Goal: Information Seeking & Learning: Check status

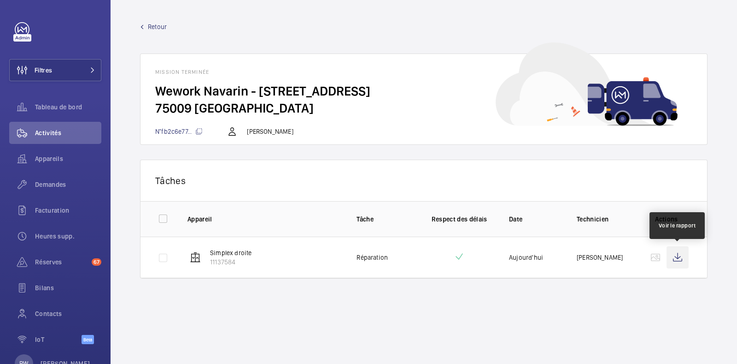
click at [676, 259] on wm-front-icon-button at bounding box center [678, 257] width 22 height 22
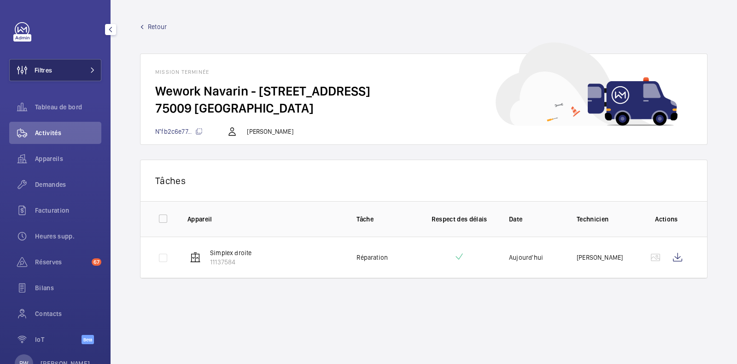
click at [90, 61] on button "Filtres" at bounding box center [55, 70] width 92 height 22
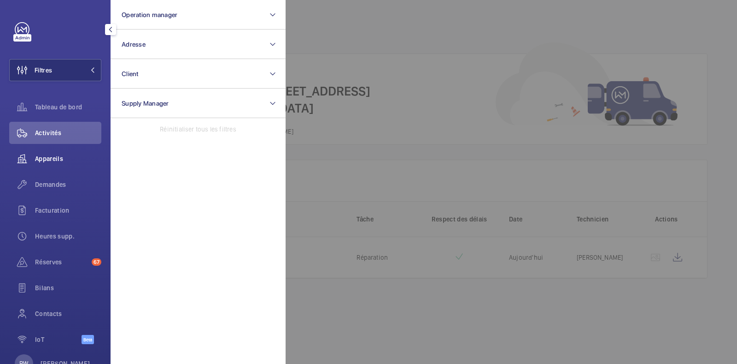
click at [47, 167] on div "Appareils" at bounding box center [55, 158] width 92 height 22
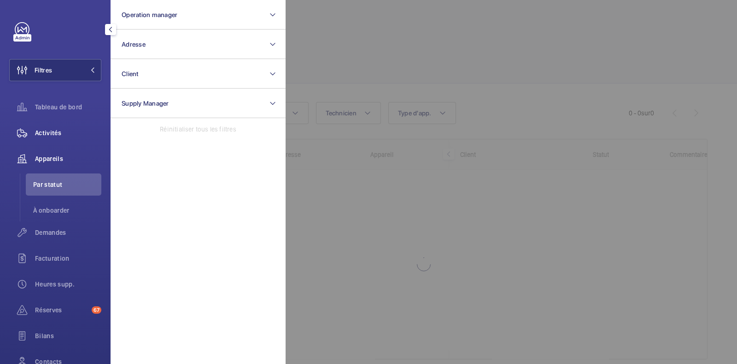
click at [54, 136] on span "Activités" at bounding box center [68, 132] width 66 height 9
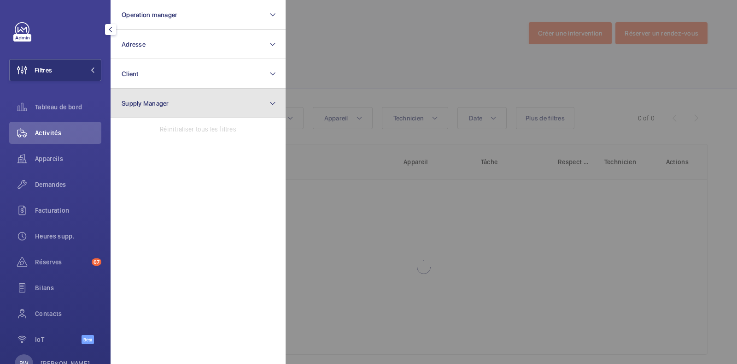
click at [198, 115] on button "Supply Manager" at bounding box center [198, 102] width 175 height 29
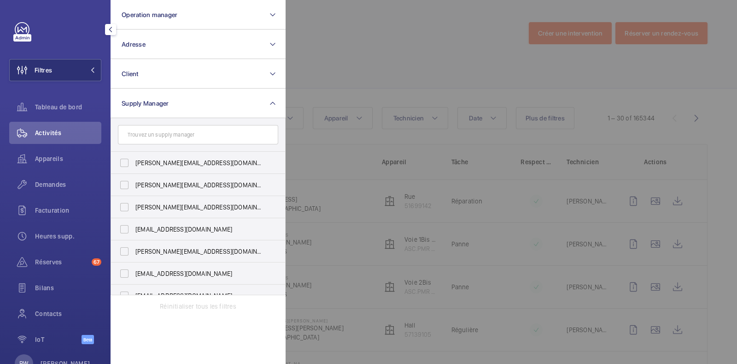
click at [359, 44] on div at bounding box center [654, 182] width 737 height 364
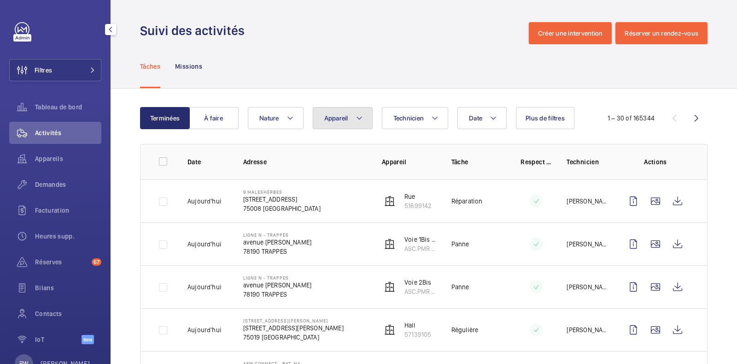
click at [335, 121] on span "Appareil" at bounding box center [336, 117] width 24 height 7
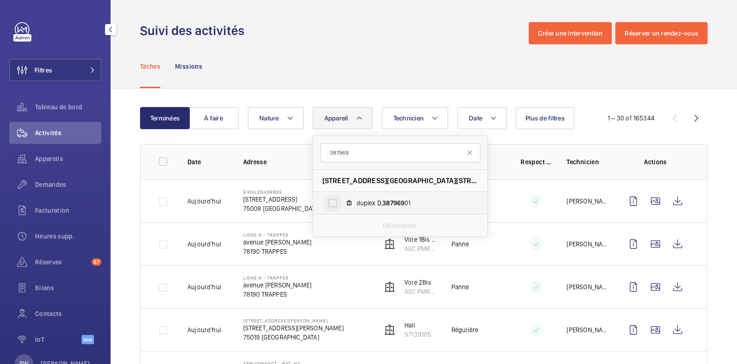
type input "387969"
click at [332, 201] on input "duplex D, 387969 01" at bounding box center [332, 203] width 18 height 18
checkbox input "true"
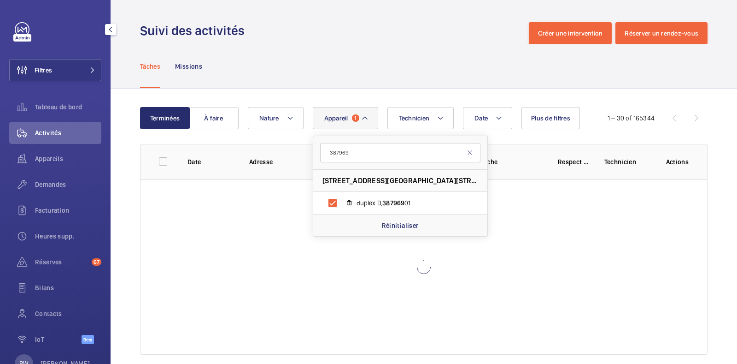
click at [363, 27] on div "Suivi des activités Créer une intervention Réserver un rendez-vous" at bounding box center [424, 33] width 568 height 22
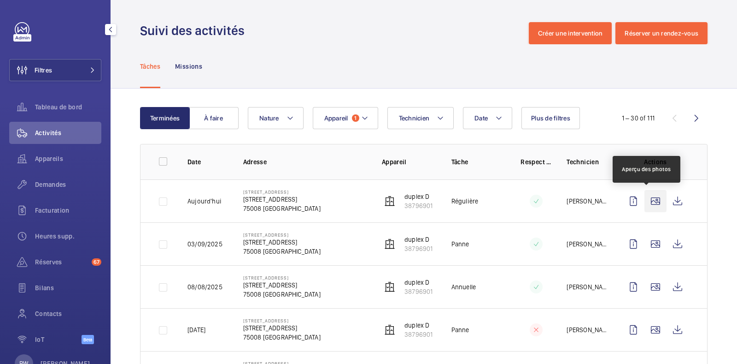
click at [646, 202] on wm-front-icon-button at bounding box center [656, 201] width 22 height 22
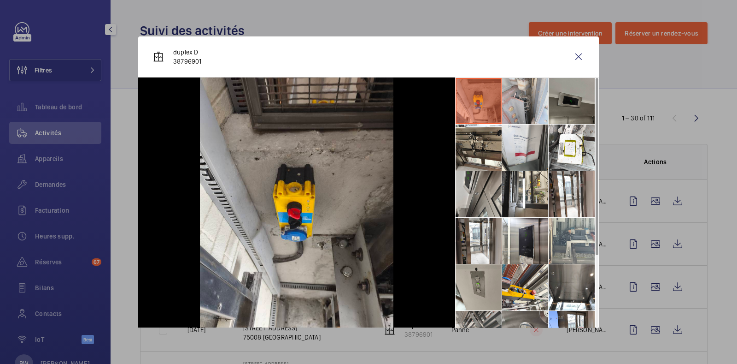
click at [514, 108] on li at bounding box center [525, 101] width 46 height 46
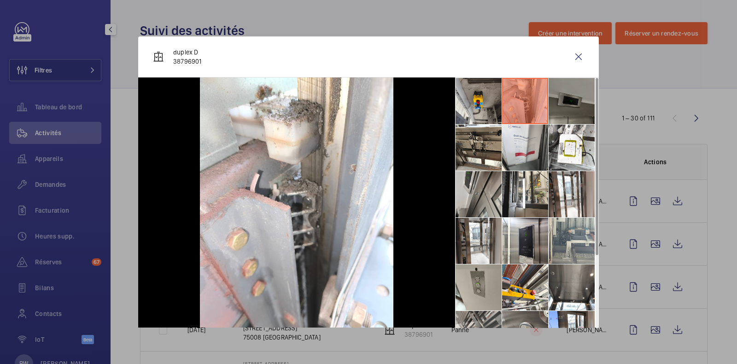
click at [557, 103] on li at bounding box center [572, 101] width 46 height 46
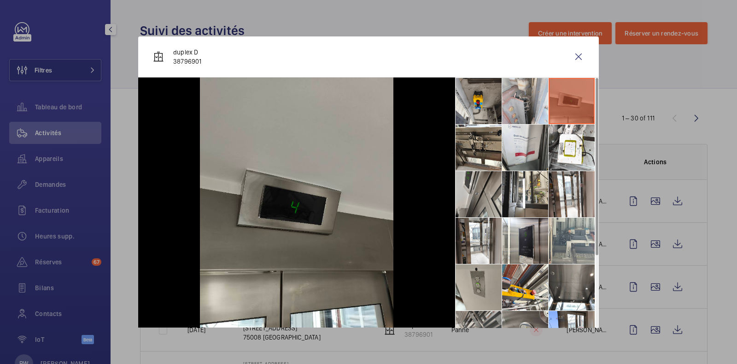
click at [518, 96] on li at bounding box center [525, 101] width 46 height 46
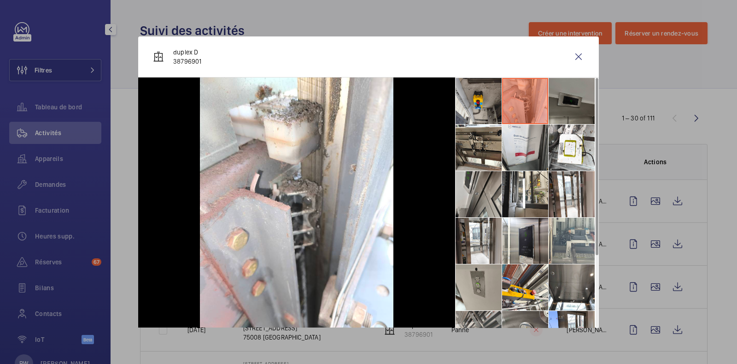
click at [568, 83] on li at bounding box center [572, 101] width 46 height 46
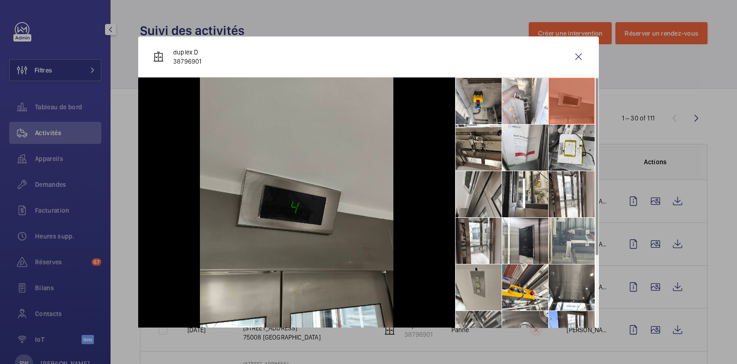
click at [572, 136] on li at bounding box center [572, 147] width 46 height 46
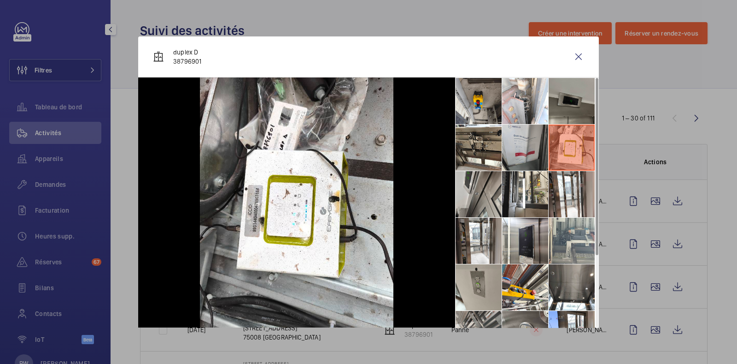
click at [517, 138] on li at bounding box center [525, 147] width 46 height 46
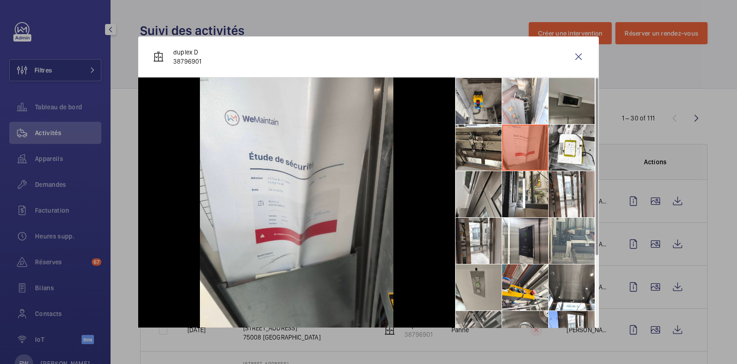
click at [587, 153] on ul at bounding box center [527, 263] width 144 height 373
click at [561, 151] on li at bounding box center [572, 147] width 46 height 46
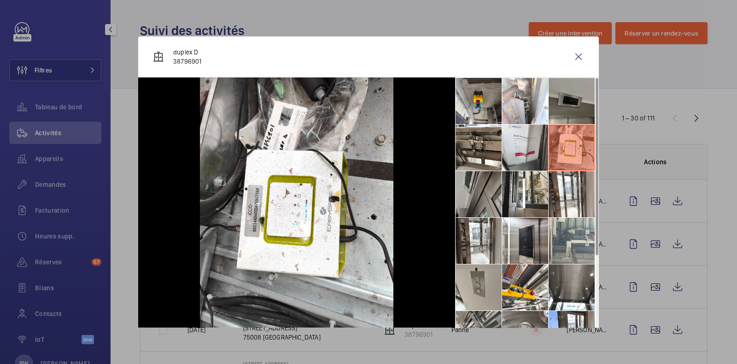
click at [481, 195] on li at bounding box center [479, 194] width 46 height 46
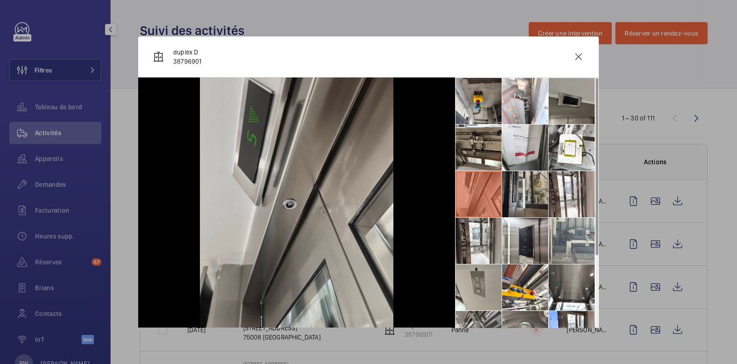
click at [521, 198] on li at bounding box center [525, 194] width 46 height 46
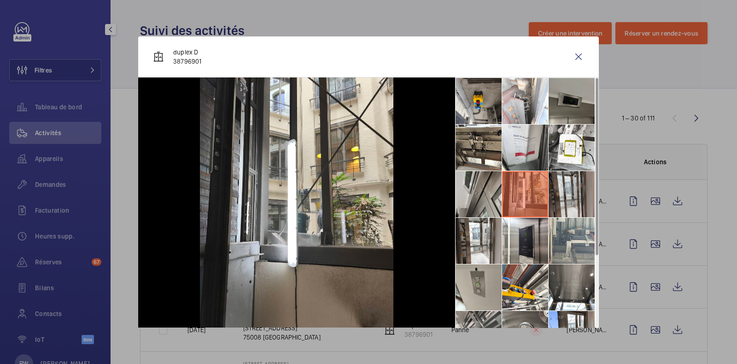
click at [567, 201] on li at bounding box center [572, 194] width 46 height 46
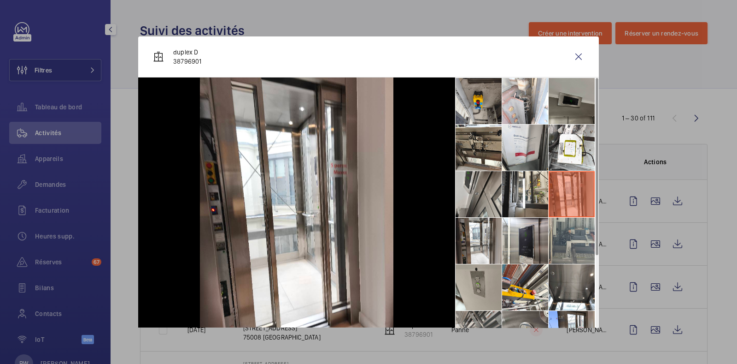
click at [566, 247] on li at bounding box center [572, 240] width 46 height 46
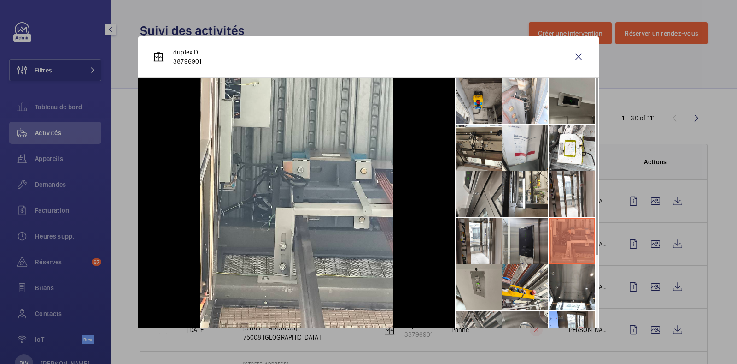
click at [513, 239] on li at bounding box center [525, 240] width 46 height 46
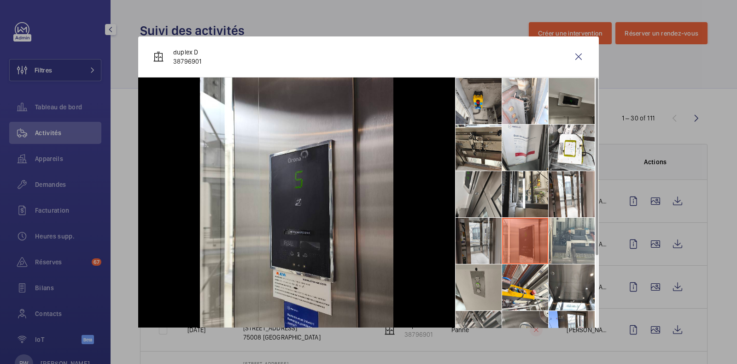
click at [470, 240] on li at bounding box center [479, 240] width 46 height 46
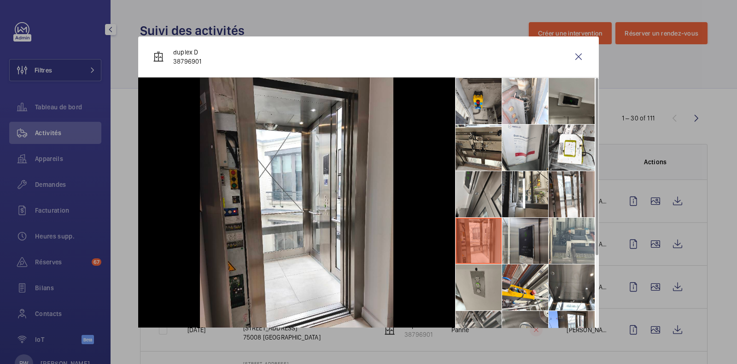
click at [536, 245] on li at bounding box center [525, 240] width 46 height 46
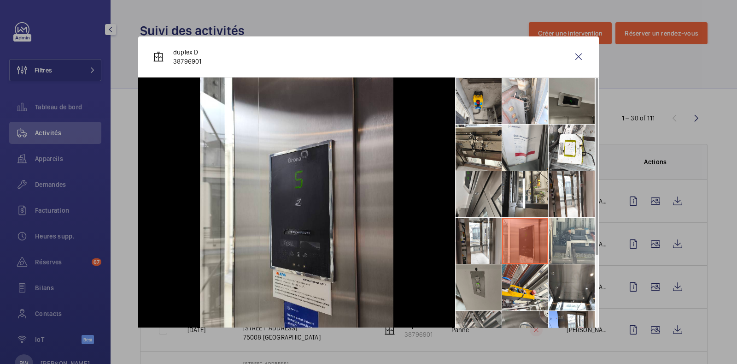
click at [472, 291] on li at bounding box center [479, 287] width 46 height 46
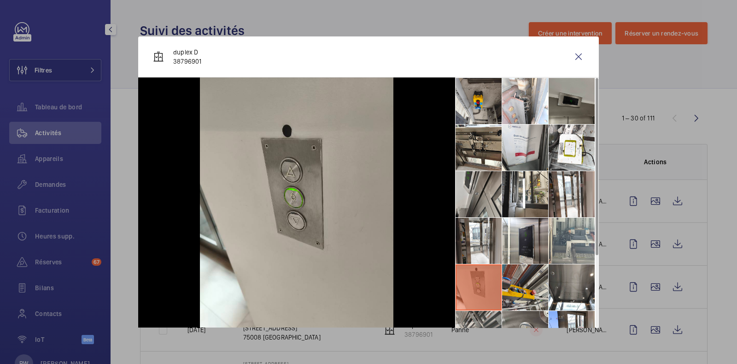
click at [519, 286] on li at bounding box center [525, 287] width 46 height 46
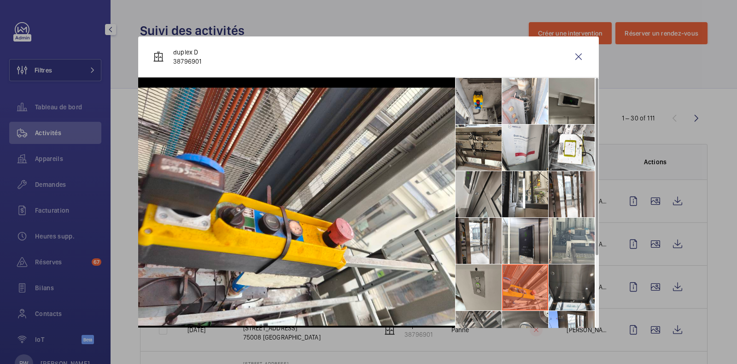
click at [559, 288] on li at bounding box center [572, 287] width 46 height 46
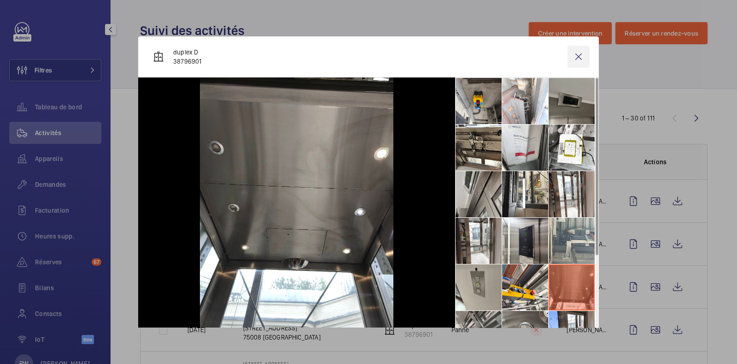
click at [573, 58] on wm-front-icon-button at bounding box center [579, 57] width 22 height 22
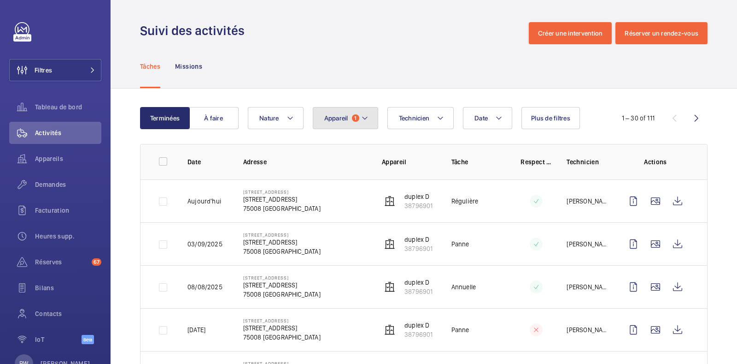
click at [354, 121] on span "1" at bounding box center [355, 117] width 7 height 7
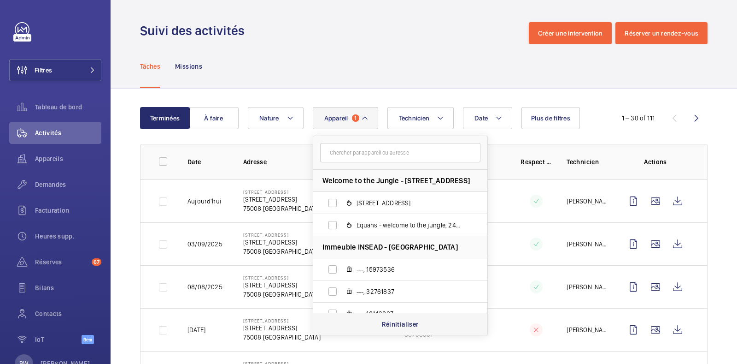
click at [392, 325] on p "Réinitialiser" at bounding box center [400, 323] width 37 height 9
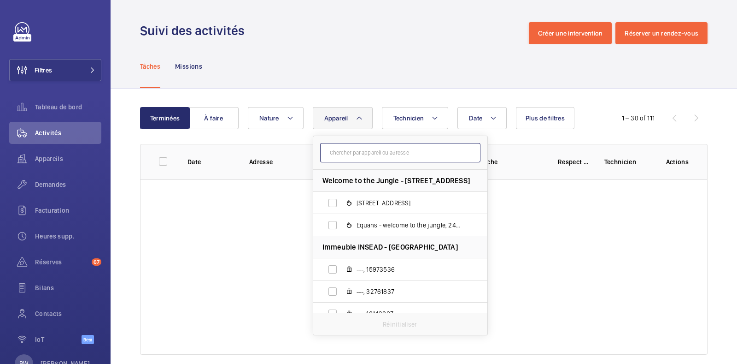
click at [357, 153] on input "text" at bounding box center [400, 152] width 160 height 19
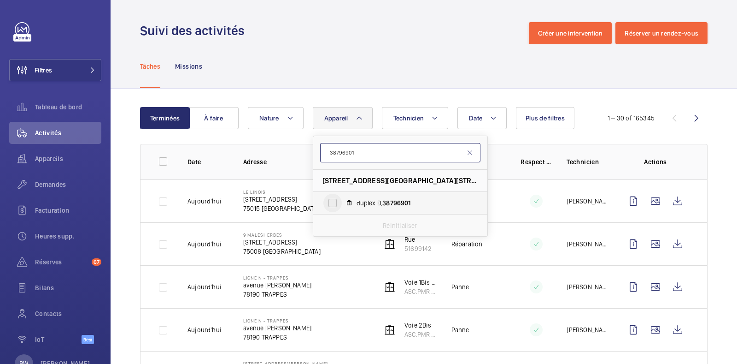
type input "38796901"
click at [330, 206] on input "duplex D, 38796901" at bounding box center [332, 203] width 18 height 18
checkbox input "true"
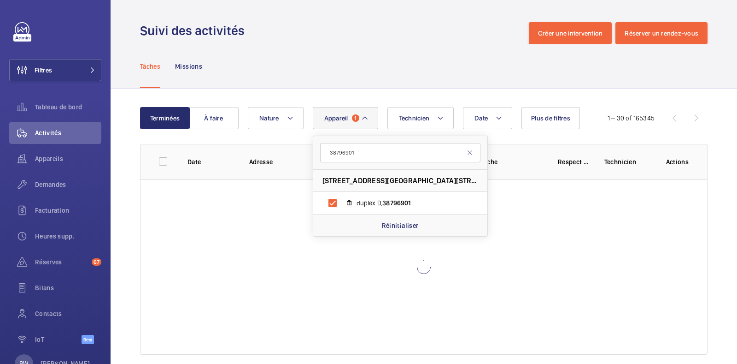
click at [361, 47] on div "Tâches Missions" at bounding box center [424, 66] width 568 height 44
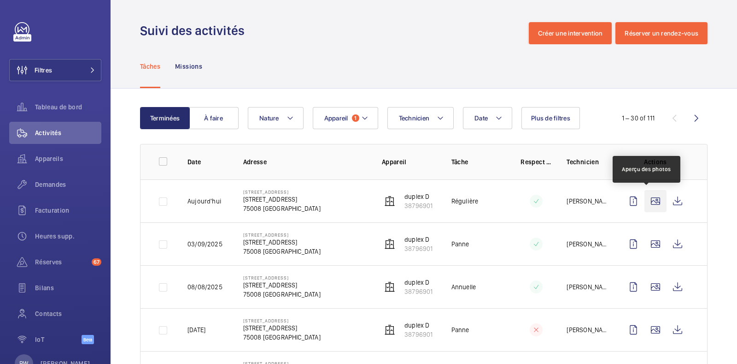
click at [645, 196] on wm-front-icon-button at bounding box center [656, 201] width 22 height 22
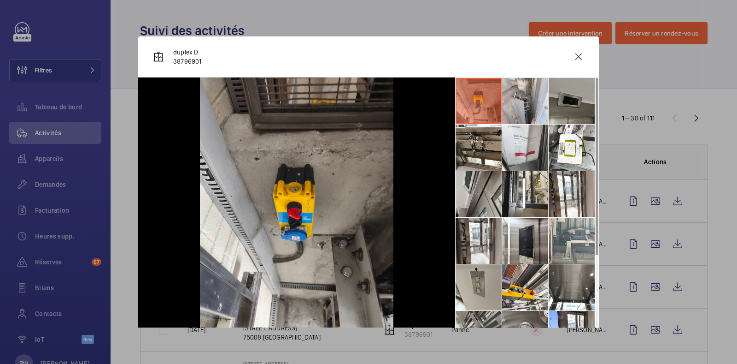
click at [517, 100] on li at bounding box center [525, 101] width 46 height 46
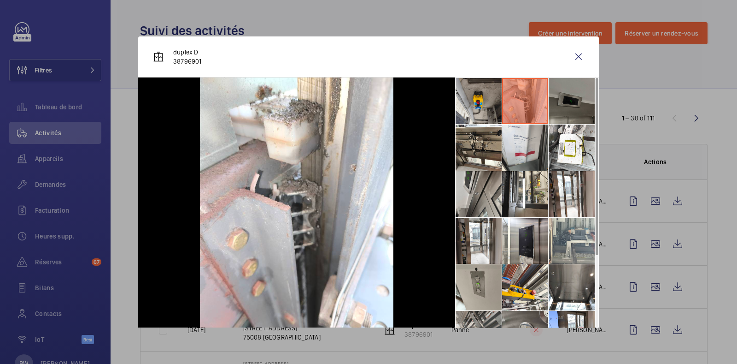
click at [550, 104] on li at bounding box center [572, 101] width 46 height 46
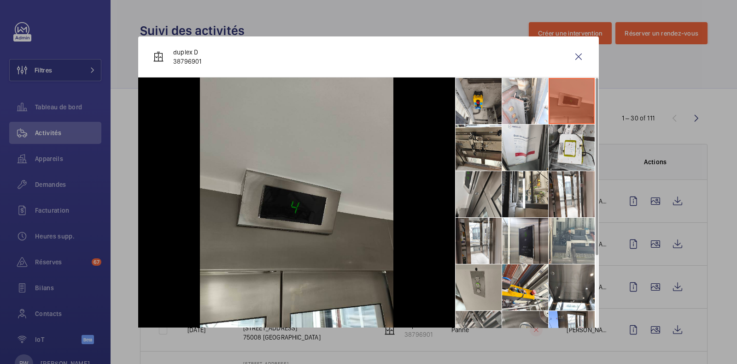
click at [553, 158] on li at bounding box center [572, 147] width 46 height 46
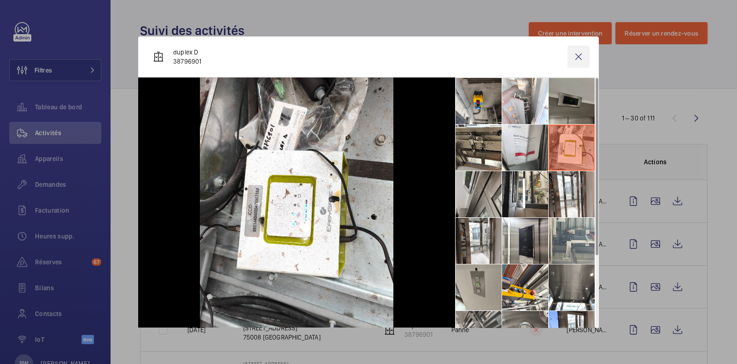
click at [574, 63] on wm-front-icon-button at bounding box center [579, 57] width 22 height 22
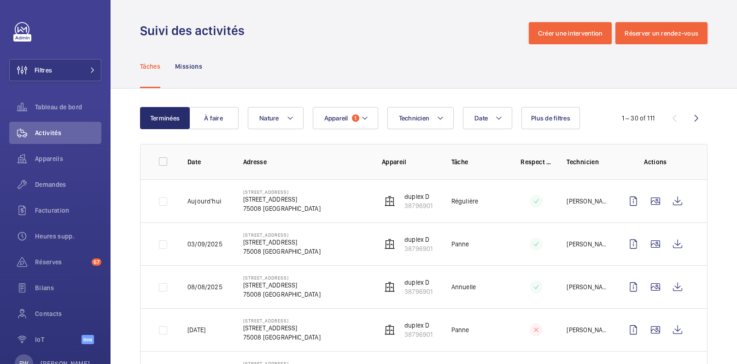
click at [406, 54] on div "Tâches Missions" at bounding box center [424, 66] width 568 height 44
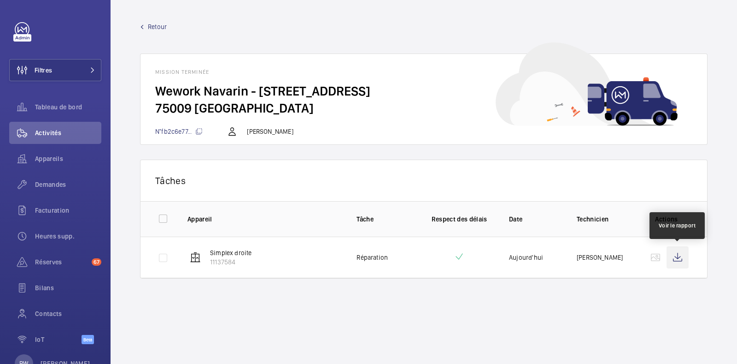
click at [670, 254] on wm-front-icon-button at bounding box center [678, 257] width 22 height 22
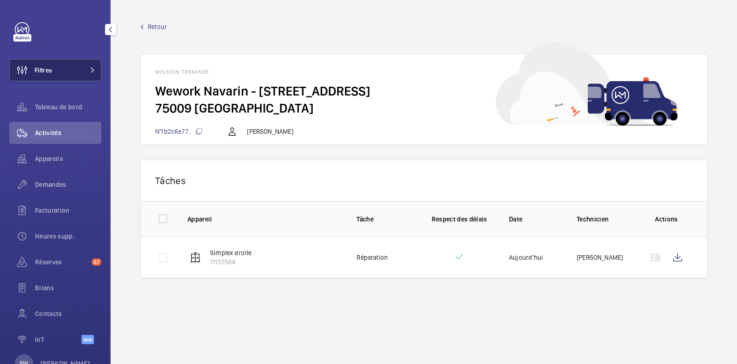
click at [78, 73] on button "Filtres" at bounding box center [55, 70] width 92 height 22
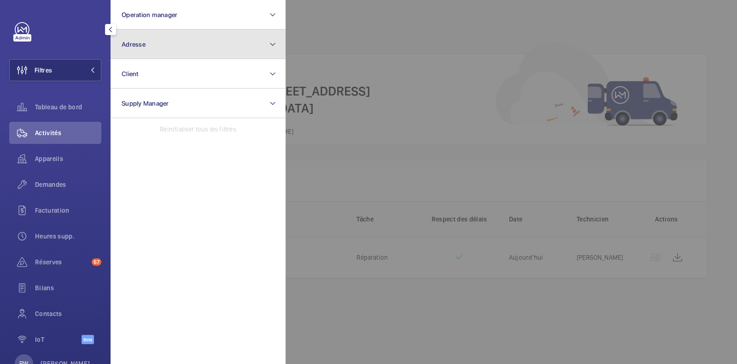
click at [138, 48] on button "Adresse" at bounding box center [198, 43] width 175 height 29
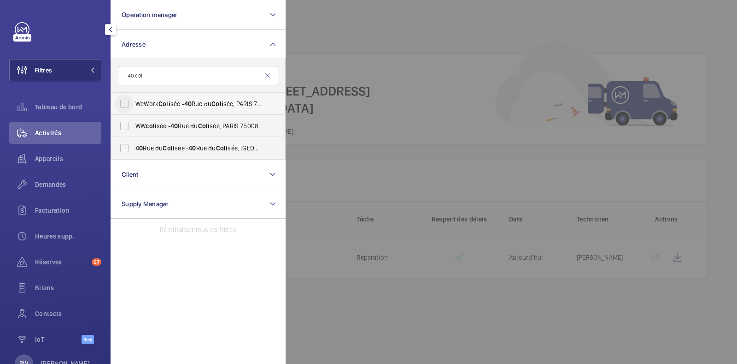
type input "40 coli"
click at [128, 101] on input "WeWork Coli sée - [STREET_ADDRESS]" at bounding box center [124, 103] width 18 height 18
checkbox input "true"
click at [122, 124] on input "WW coli sée - [STREET_ADDRESS]" at bounding box center [124, 126] width 18 height 18
checkbox input "true"
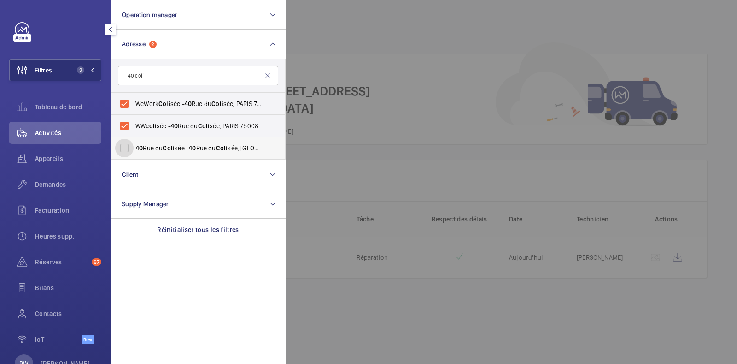
click at [127, 147] on input "[STREET_ADDRESS] - [STREET_ADDRESS]" at bounding box center [124, 148] width 18 height 18
checkbox input "true"
click at [380, 54] on div at bounding box center [654, 182] width 737 height 364
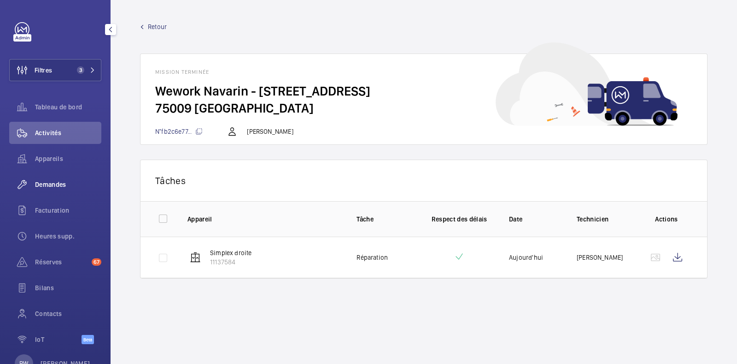
click at [64, 186] on span "Demandes" at bounding box center [68, 184] width 66 height 9
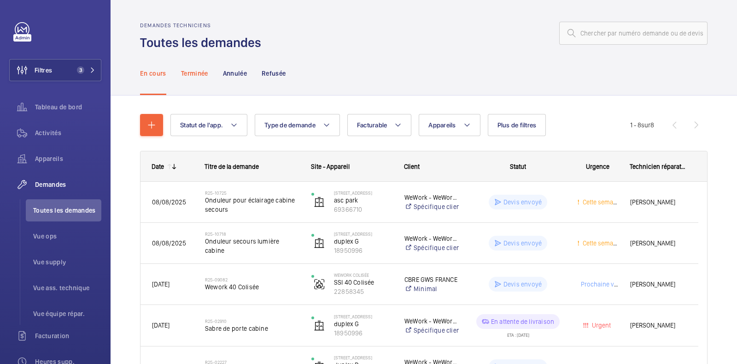
click at [191, 70] on p "Terminée" at bounding box center [194, 73] width 27 height 9
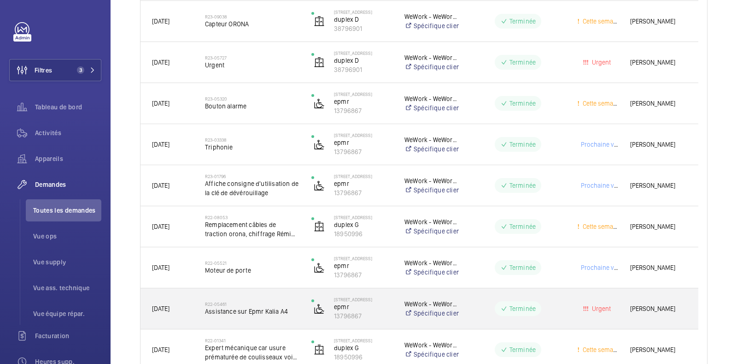
scroll to position [715, 0]
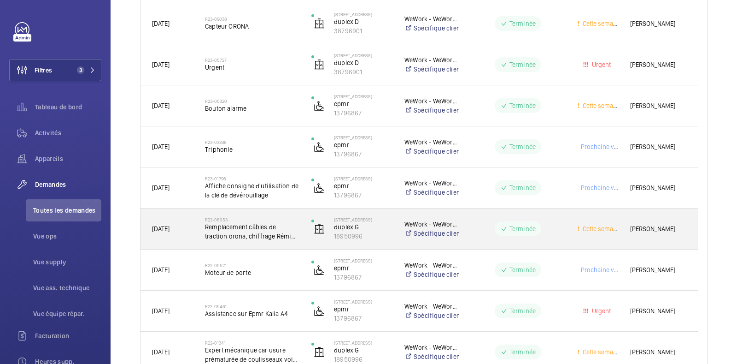
click at [244, 235] on span "Remplacement câbles de traction orona, chiffrage Rémi en PJ" at bounding box center [252, 231] width 94 height 18
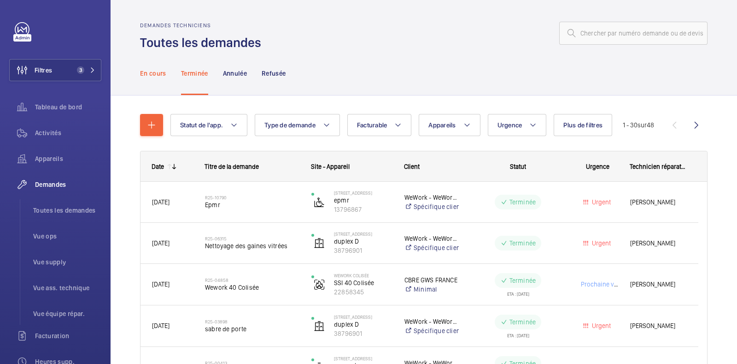
click at [159, 66] on div "En cours" at bounding box center [153, 73] width 26 height 44
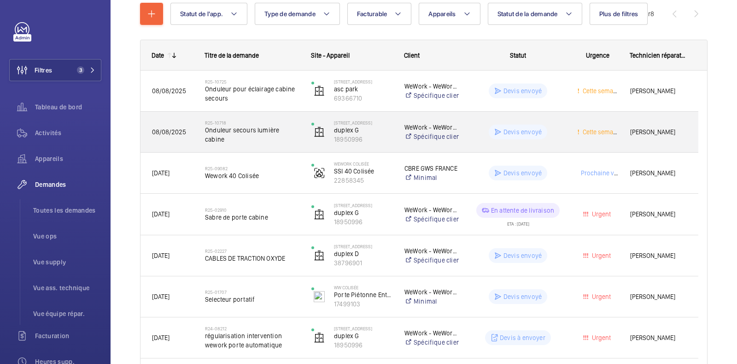
scroll to position [112, 0]
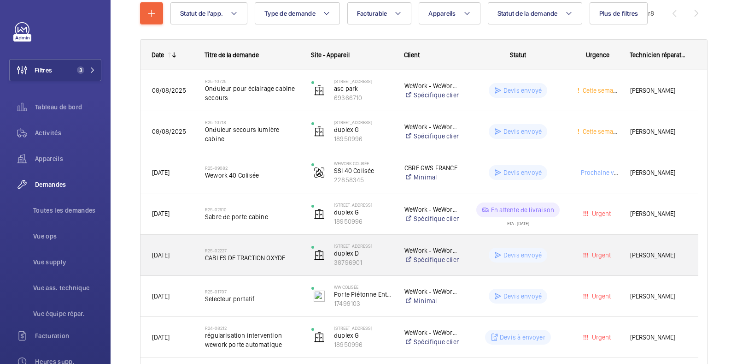
click at [259, 254] on span "CABLES DE TRACTION OXYDE" at bounding box center [252, 257] width 94 height 9
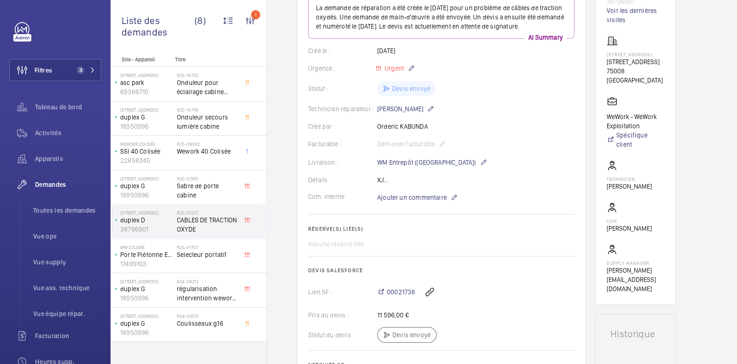
scroll to position [127, 0]
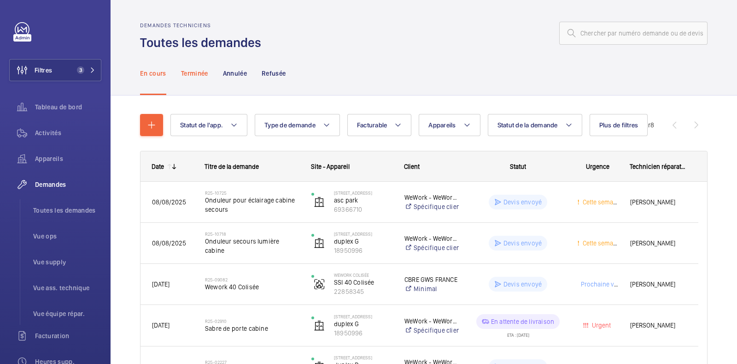
click at [194, 73] on p "Terminée" at bounding box center [194, 73] width 27 height 9
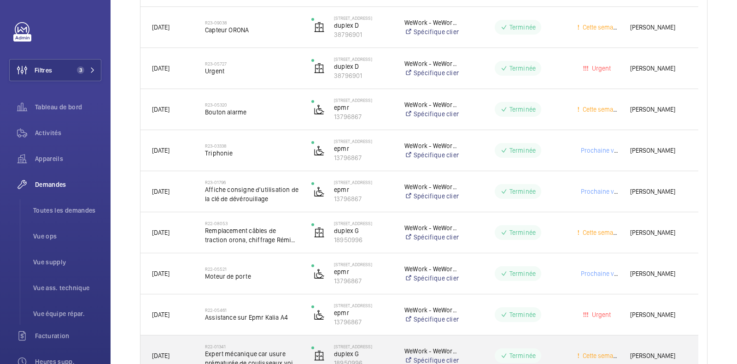
scroll to position [711, 0]
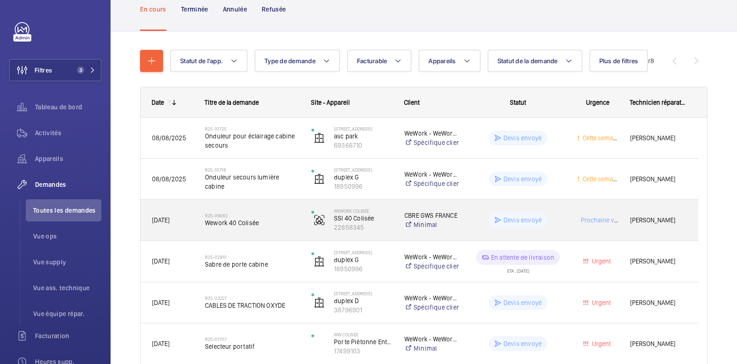
scroll to position [67, 0]
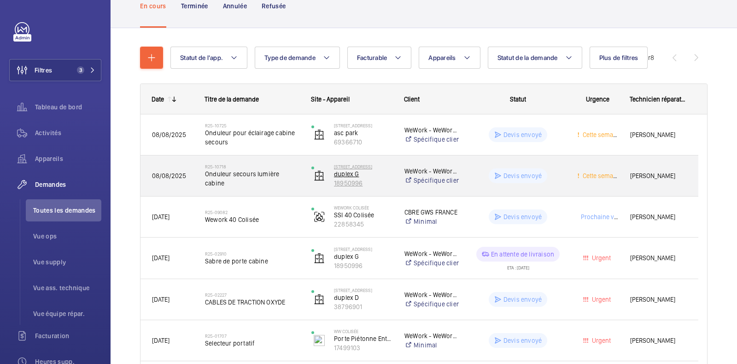
drag, startPoint x: 372, startPoint y: 186, endPoint x: 346, endPoint y: 181, distance: 27.2
click at [346, 181] on p "18950996" at bounding box center [363, 182] width 59 height 9
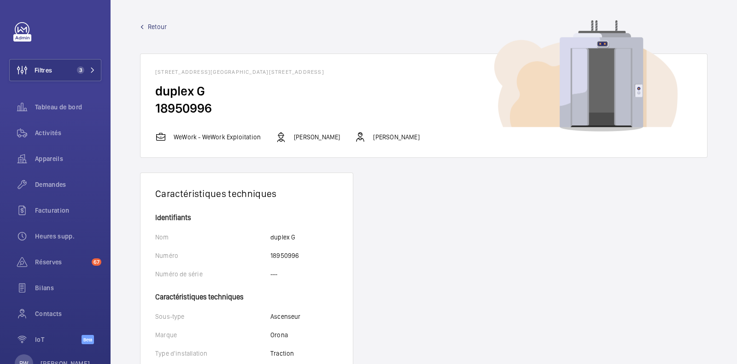
click at [191, 109] on h2 "18950996" at bounding box center [423, 108] width 537 height 17
copy h2 "18950996"
click at [47, 133] on span "Activités" at bounding box center [68, 132] width 66 height 9
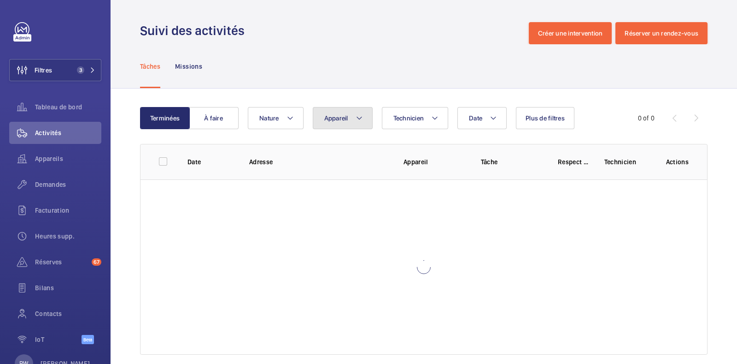
click at [362, 116] on mat-icon at bounding box center [359, 117] width 7 height 11
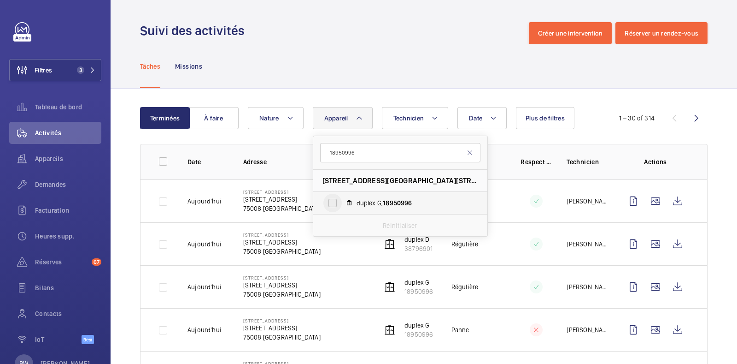
type input "18950996"
click at [332, 199] on input "duplex G, 18950996" at bounding box center [332, 203] width 18 height 18
checkbox input "true"
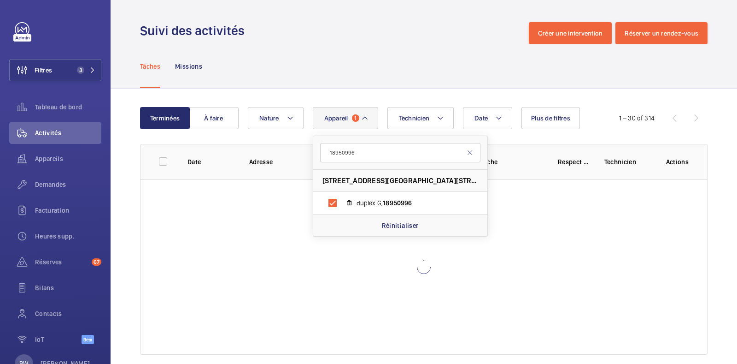
click at [368, 78] on div "Tâches Missions" at bounding box center [424, 66] width 568 height 44
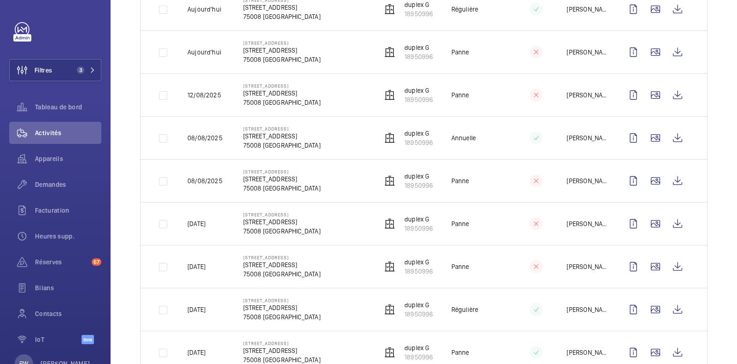
scroll to position [190, 0]
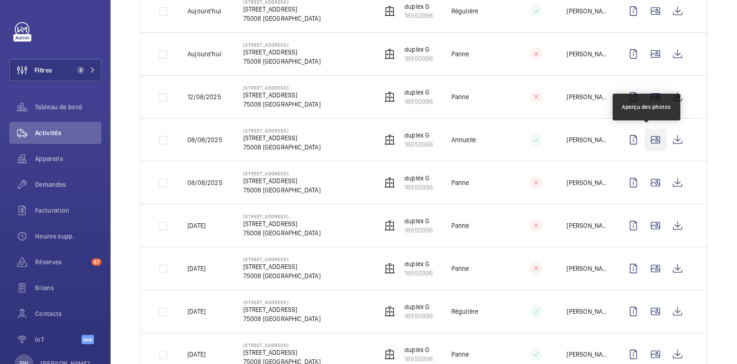
click at [646, 146] on wm-front-icon-button at bounding box center [656, 140] width 22 height 22
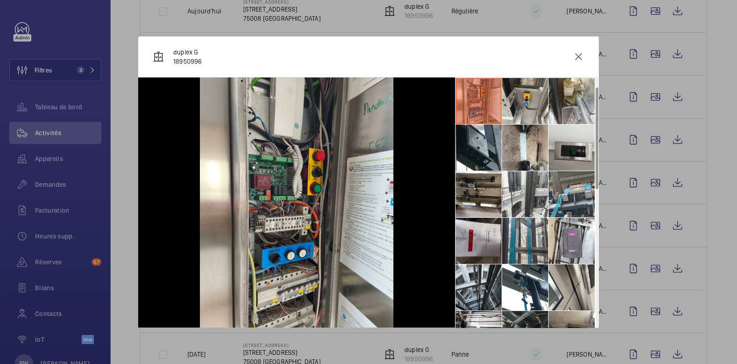
scroll to position [30, 0]
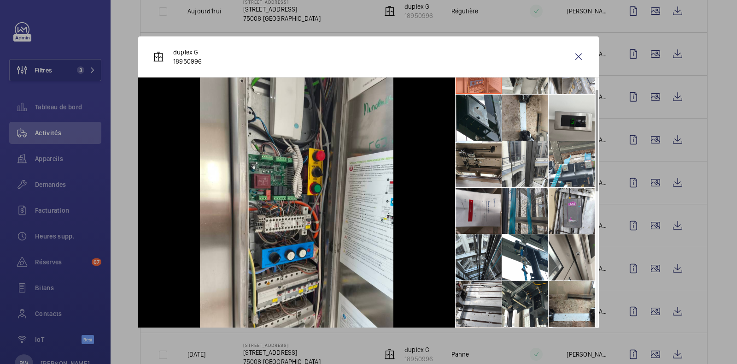
click at [516, 209] on li at bounding box center [525, 211] width 46 height 46
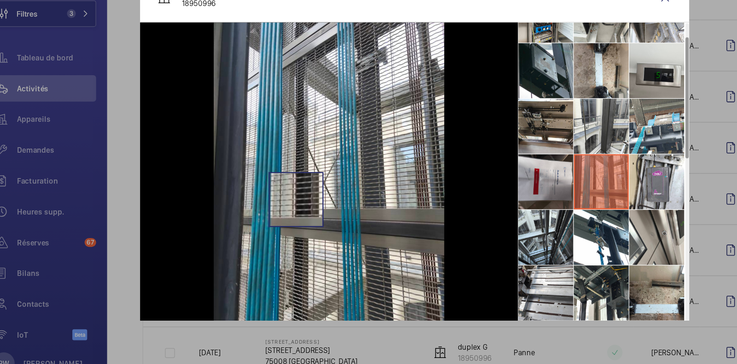
scroll to position [0, 0]
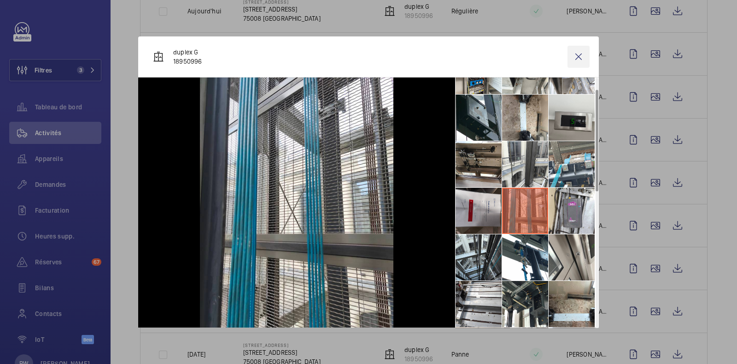
click at [568, 56] on wm-front-icon-button at bounding box center [579, 57] width 22 height 22
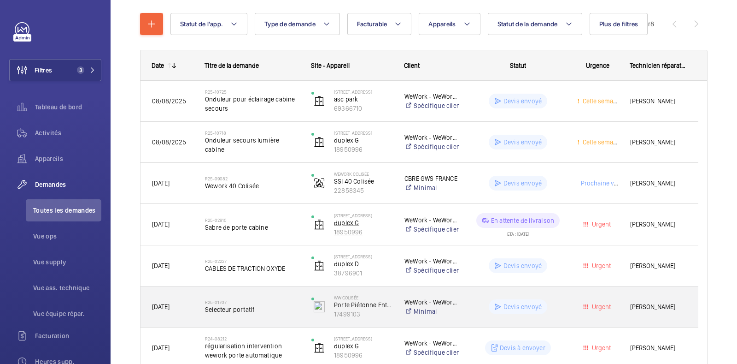
scroll to position [101, 0]
click at [362, 291] on div "WW colisée Porte Piétonne Entrée Secondaire 17499103" at bounding box center [346, 307] width 92 height 38
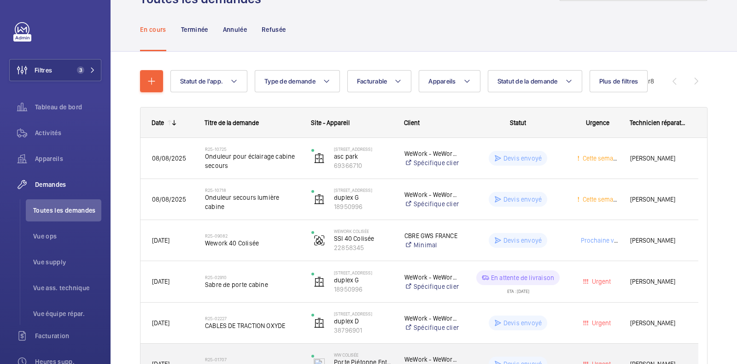
scroll to position [44, 0]
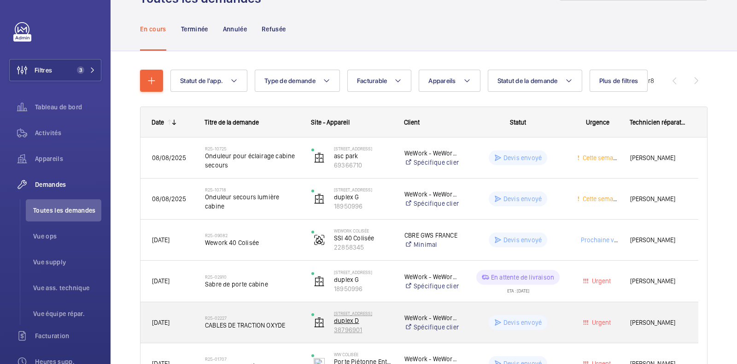
click at [367, 323] on p "duplex D" at bounding box center [363, 320] width 59 height 9
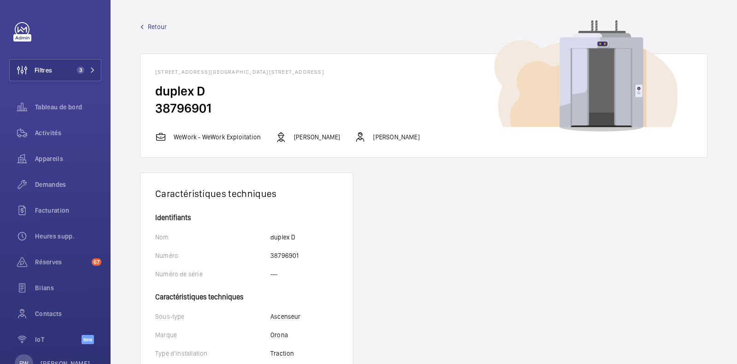
click at [190, 112] on h2 "38796901" at bounding box center [423, 108] width 537 height 17
copy h2 "38796901"
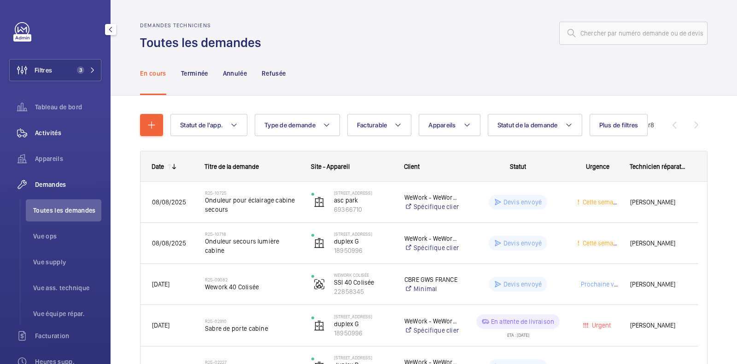
click at [52, 123] on div "Activités" at bounding box center [55, 133] width 92 height 22
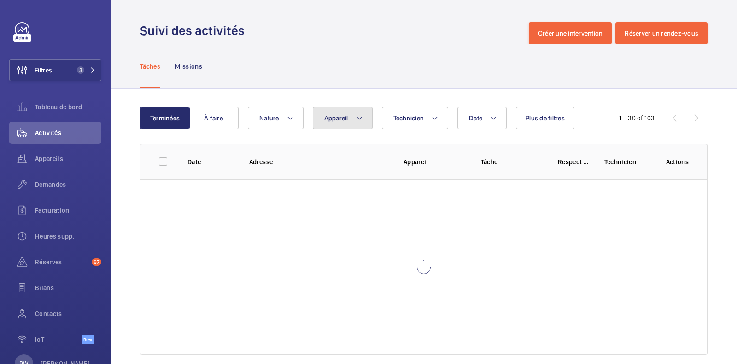
click at [347, 121] on span "Appareil" at bounding box center [336, 117] width 24 height 7
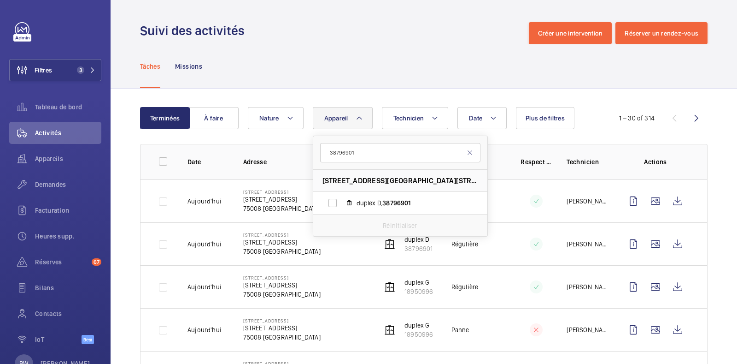
type input "38796901"
click at [331, 206] on input "duplex D, 38796901" at bounding box center [332, 203] width 18 height 18
checkbox input "true"
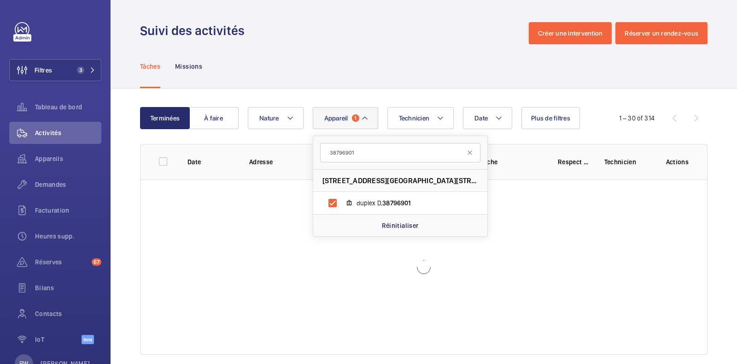
click at [380, 51] on div "Tâches Missions" at bounding box center [424, 66] width 568 height 44
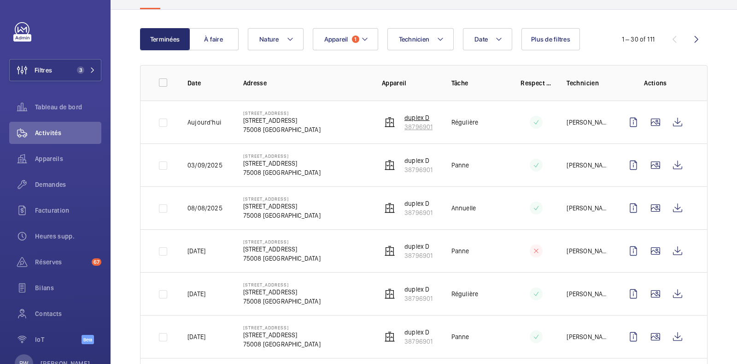
scroll to position [89, 0]
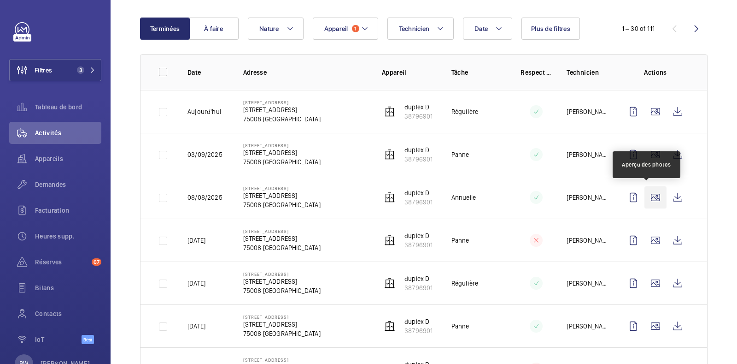
click at [645, 195] on wm-front-icon-button at bounding box center [656, 197] width 22 height 22
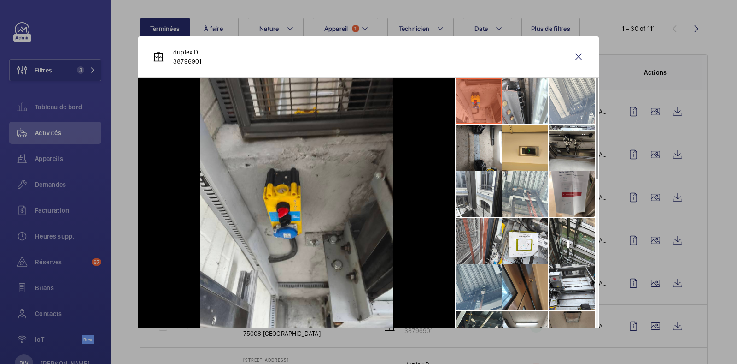
click at [464, 227] on li at bounding box center [479, 240] width 46 height 46
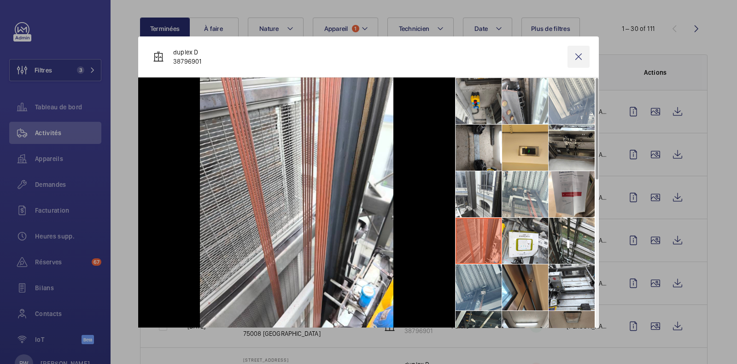
click at [568, 56] on wm-front-icon-button at bounding box center [579, 57] width 22 height 22
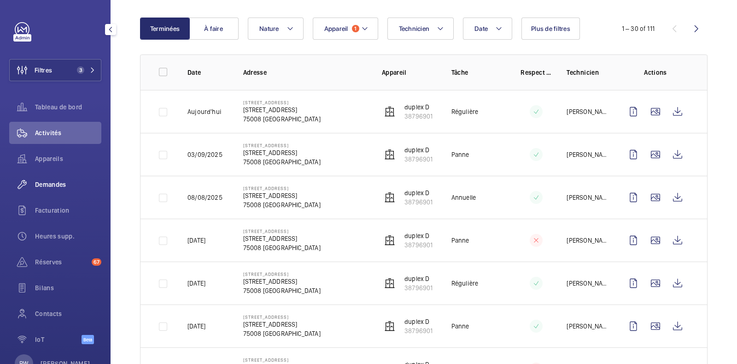
click at [61, 179] on div "Demandes" at bounding box center [55, 184] width 92 height 22
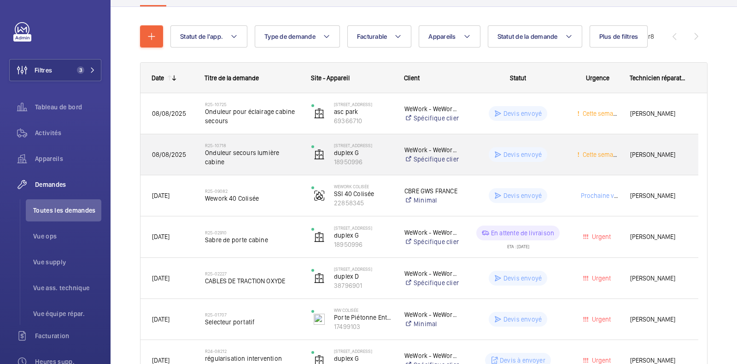
scroll to position [89, 0]
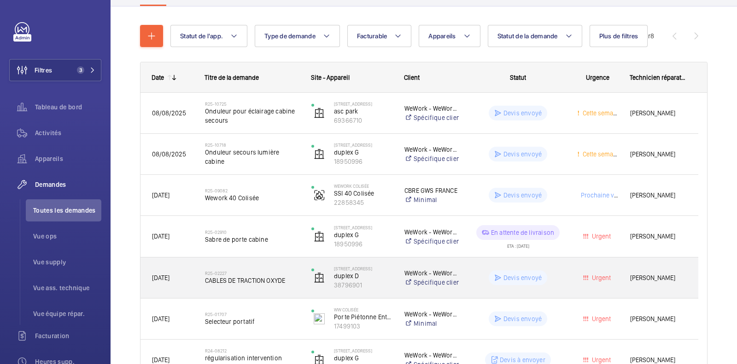
click at [251, 278] on span "CABLES DE TRACTION OXYDE" at bounding box center [252, 280] width 94 height 9
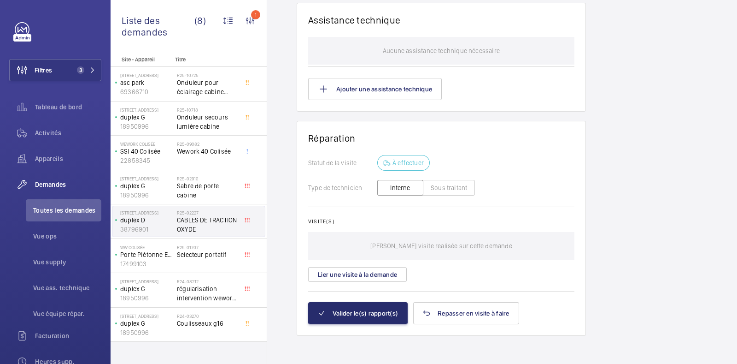
scroll to position [734, 0]
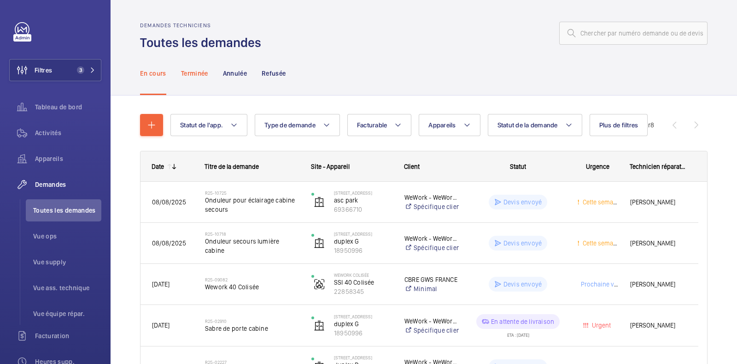
click at [196, 83] on div "Terminée" at bounding box center [194, 73] width 27 height 44
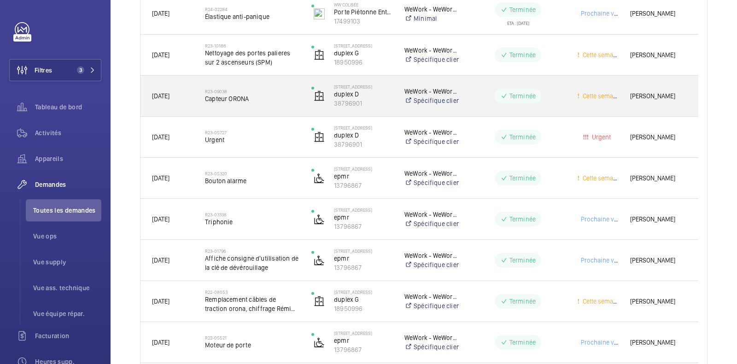
scroll to position [643, 0]
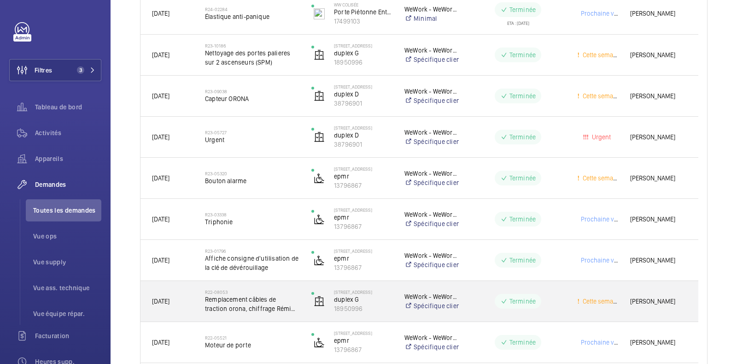
click at [253, 297] on span "Remplacement câbles de traction orona, chiffrage Rémi en PJ" at bounding box center [252, 303] width 94 height 18
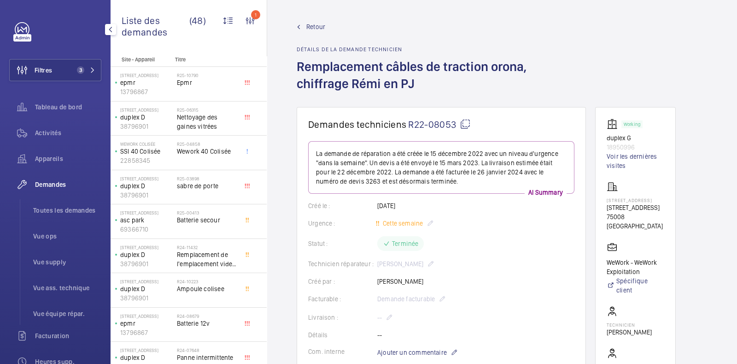
click at [8, 31] on div "Filtres 3 Tableau de bord Activités Appareils Demandes Toutes les demandes Vue …" at bounding box center [55, 182] width 111 height 364
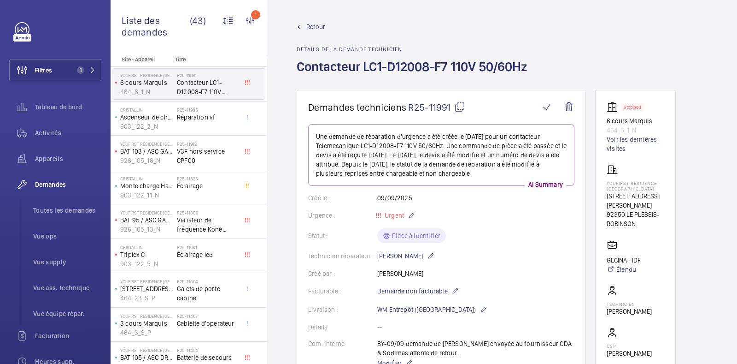
scroll to position [173, 0]
